Goal: Browse casually

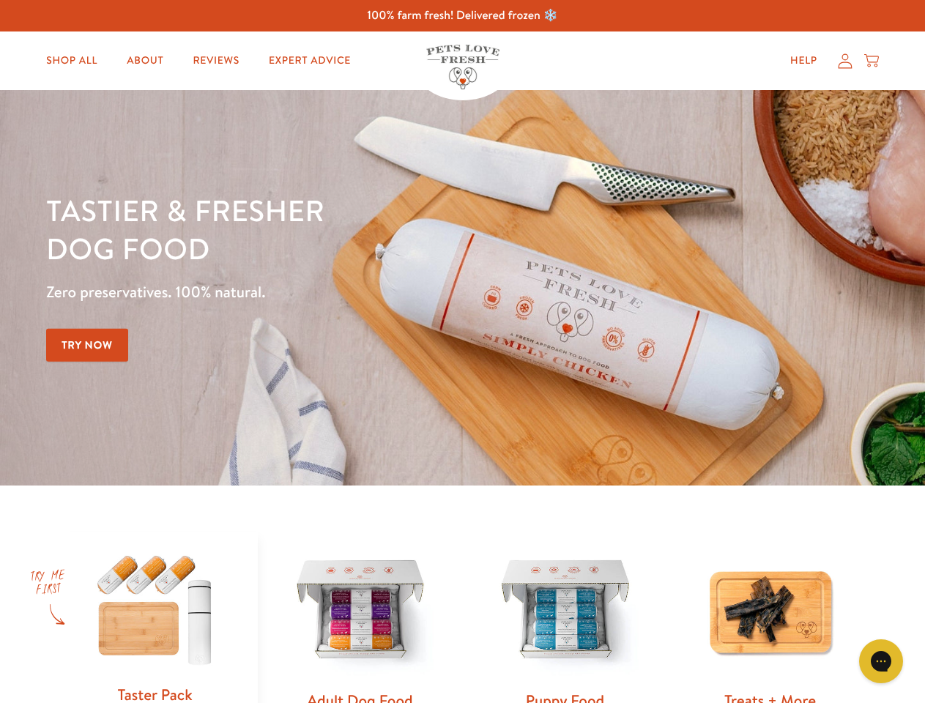
click at [462, 351] on div "Tastier & fresher dog food Zero preservatives. 100% natural. Try Now" at bounding box center [323, 287] width 555 height 193
click at [881, 661] on icon "Gorgias live chat" at bounding box center [880, 661] width 14 height 14
